Goal: Check status: Check status

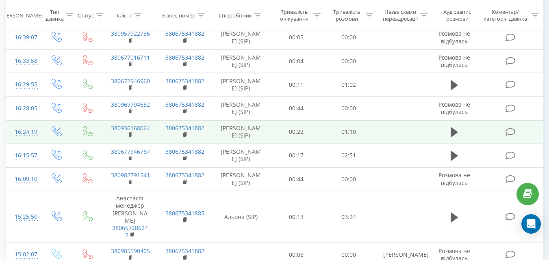
scroll to position [244, 0]
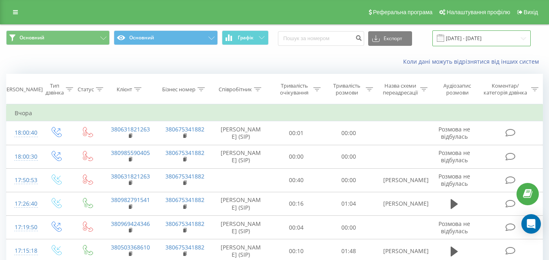
click at [484, 41] on input "[DATE] - [DATE]" at bounding box center [481, 38] width 98 height 16
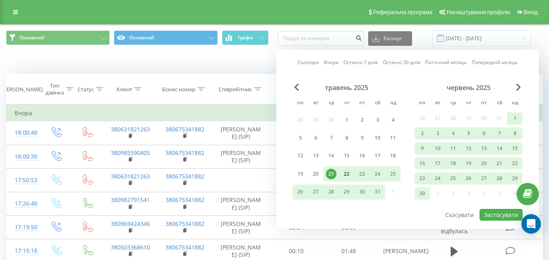
click at [349, 174] on div "22" at bounding box center [346, 174] width 11 height 11
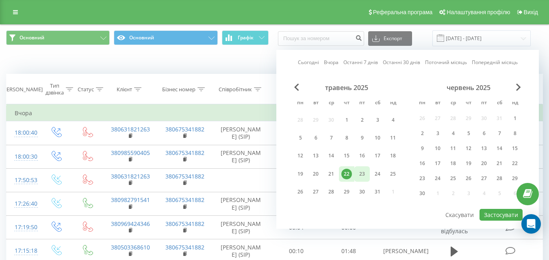
click at [361, 174] on div "23" at bounding box center [362, 174] width 11 height 11
click at [507, 89] on div "червень 2025" at bounding box center [468, 88] width 108 height 8
click at [515, 88] on div "червень 2025" at bounding box center [468, 88] width 108 height 8
click at [517, 88] on span "Next Month" at bounding box center [518, 87] width 5 height 7
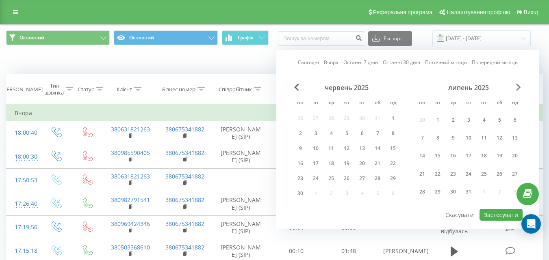
click at [518, 88] on span "Next Month" at bounding box center [518, 87] width 5 height 7
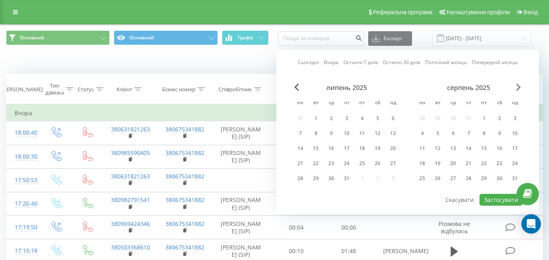
click at [518, 88] on span "Next Month" at bounding box center [518, 87] width 5 height 7
click at [363, 165] on div "22" at bounding box center [362, 163] width 11 height 11
click at [493, 197] on button "Застосувати" at bounding box center [500, 200] width 43 height 12
type input "22.08.2025 - 22.08.2025"
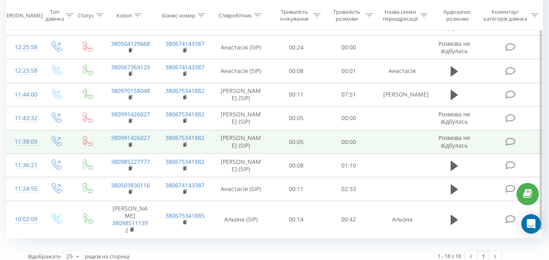
scroll to position [323, 0]
